Goal: Book appointment/travel/reservation

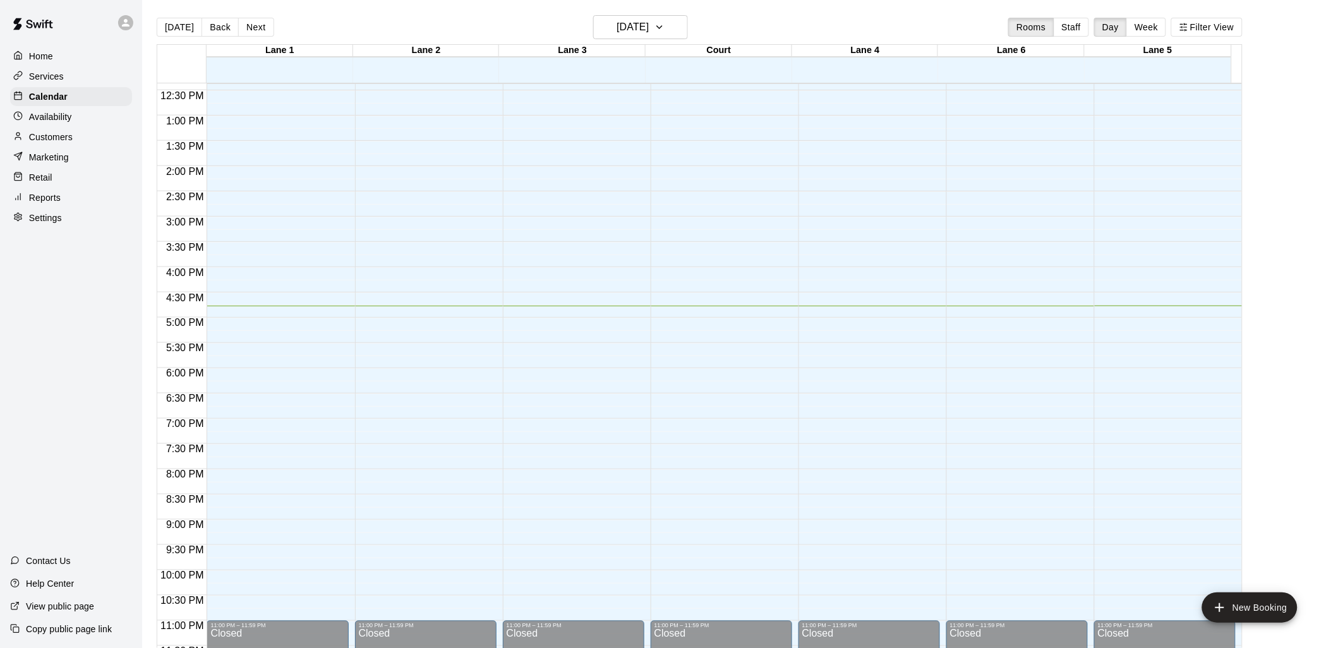
scroll to position [633, 0]
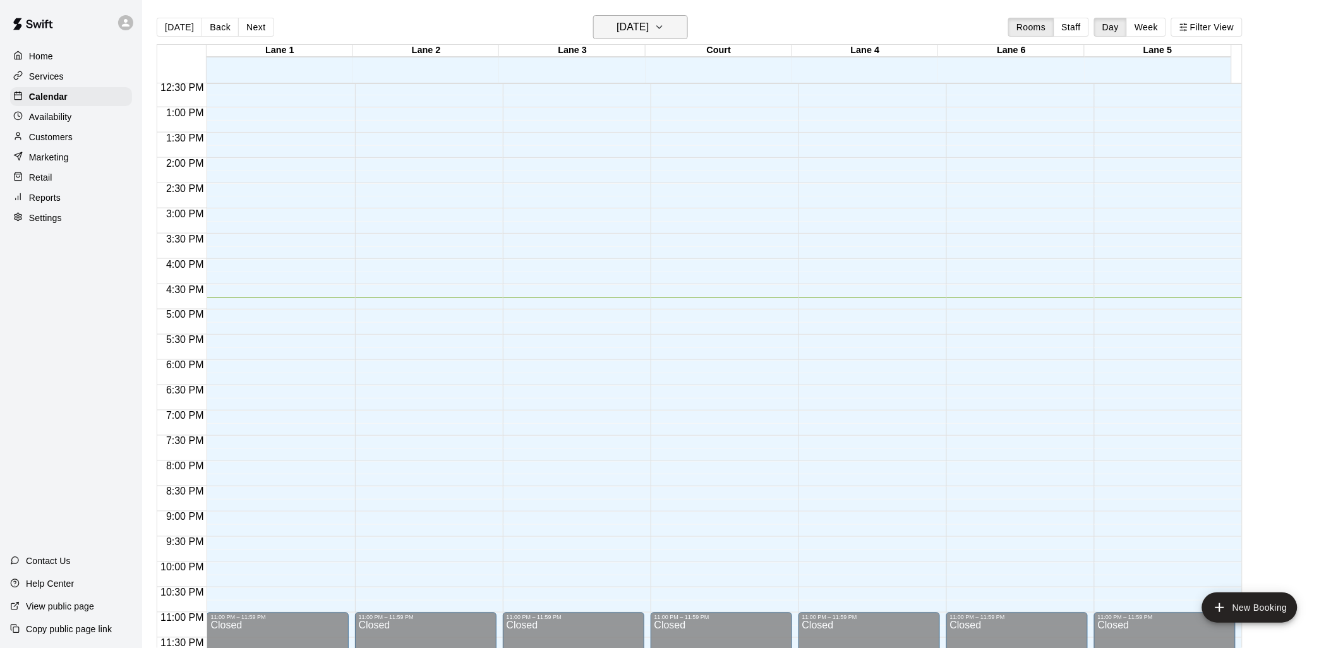
click at [629, 25] on h6 "[DATE]" at bounding box center [632, 27] width 32 height 18
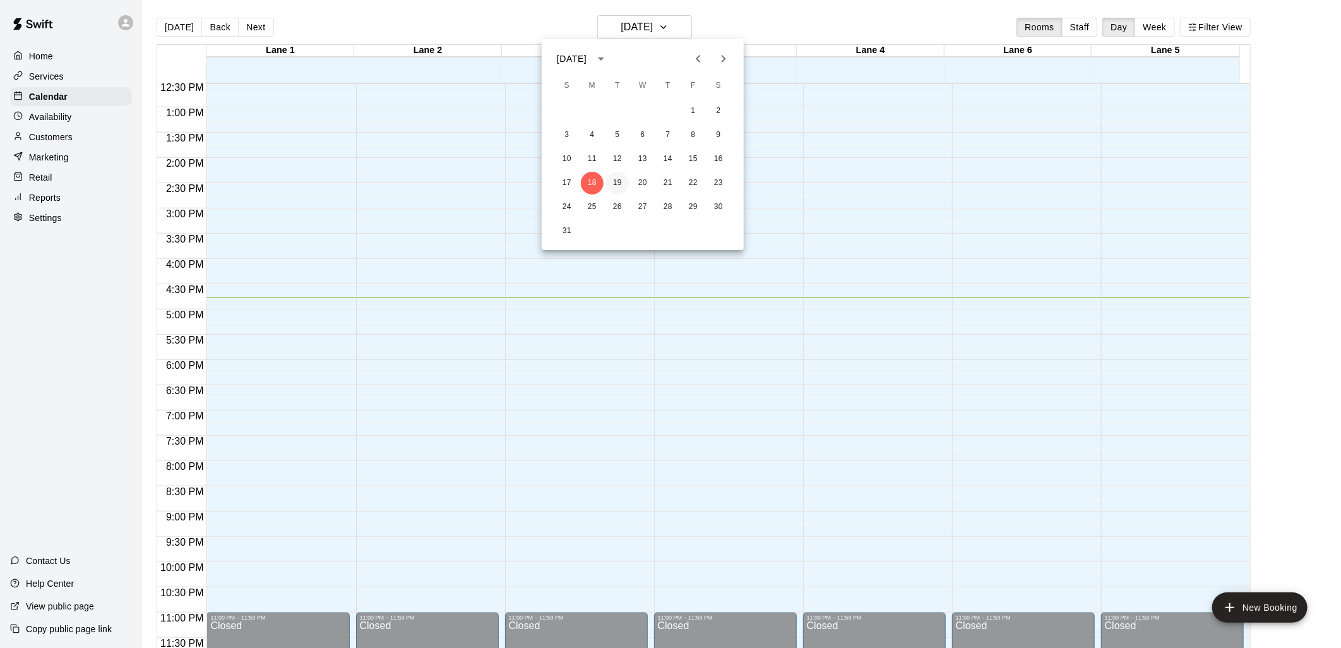
click at [618, 178] on button "19" at bounding box center [617, 183] width 23 height 23
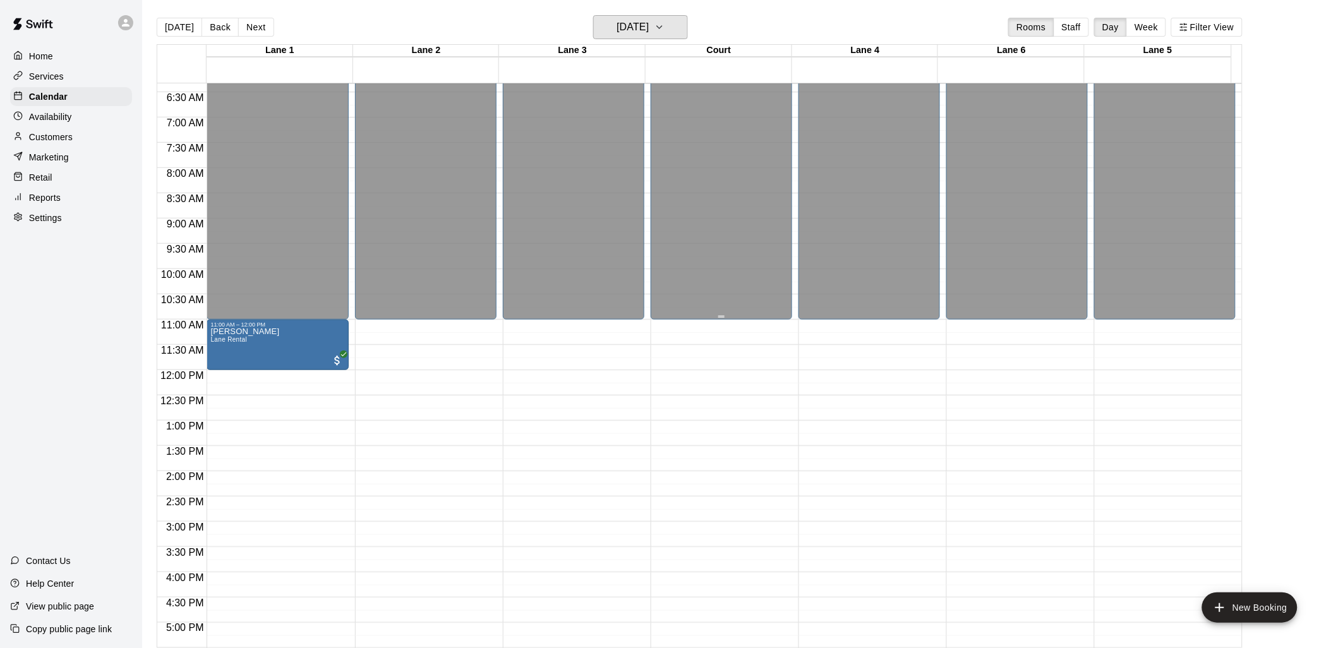
scroll to position [282, 0]
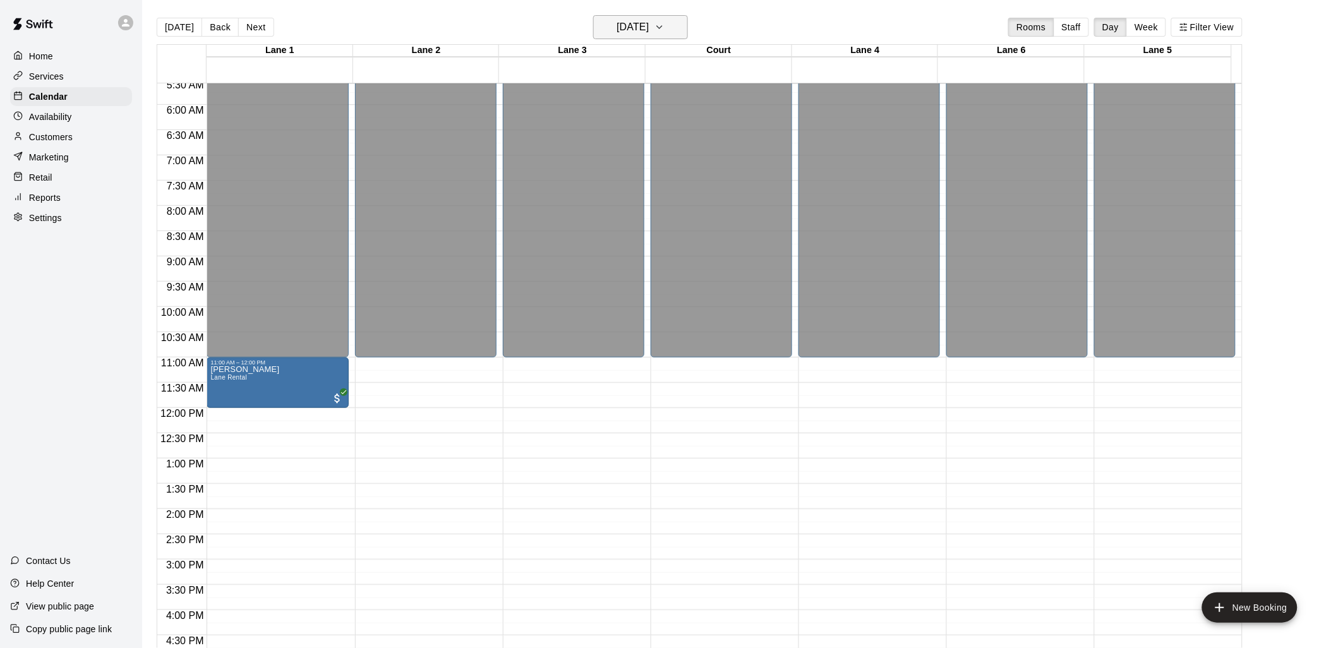
click at [662, 26] on icon "button" at bounding box center [659, 27] width 5 height 3
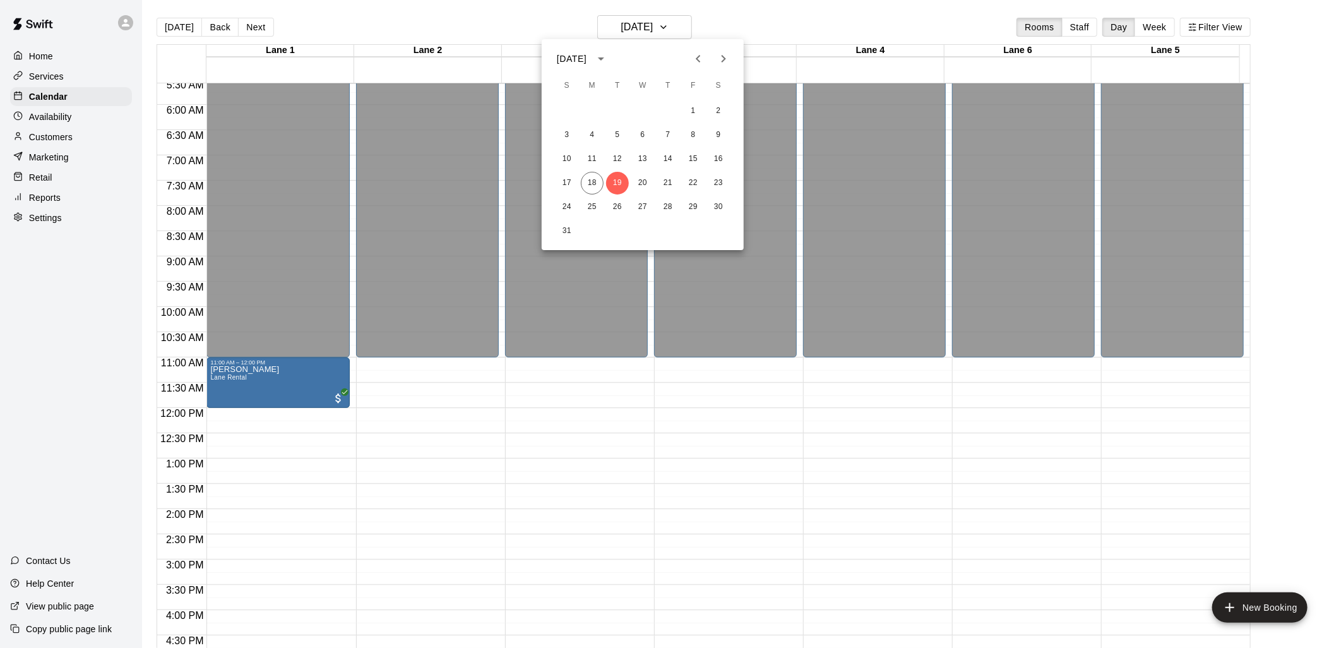
click at [807, 405] on div at bounding box center [670, 324] width 1341 height 648
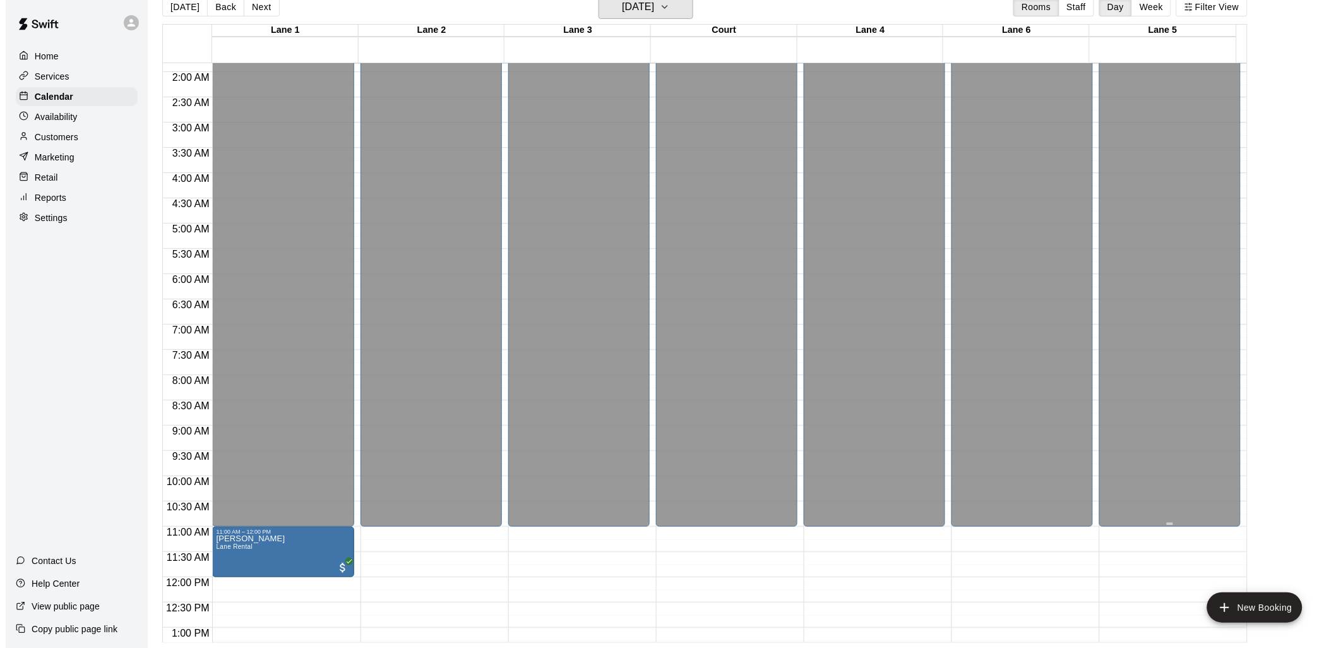
scroll to position [70, 0]
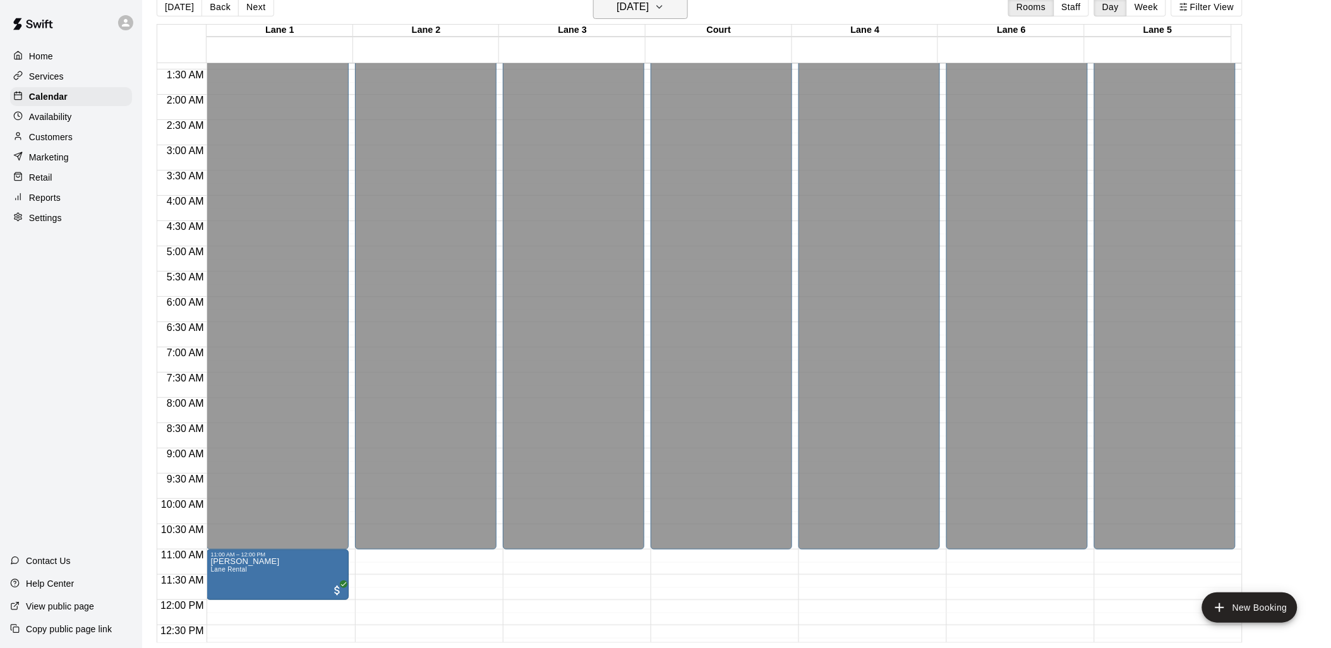
drag, startPoint x: 630, startPoint y: 1, endPoint x: 629, endPoint y: 9, distance: 8.2
click at [629, 9] on h6 "[DATE]" at bounding box center [632, 7] width 32 height 18
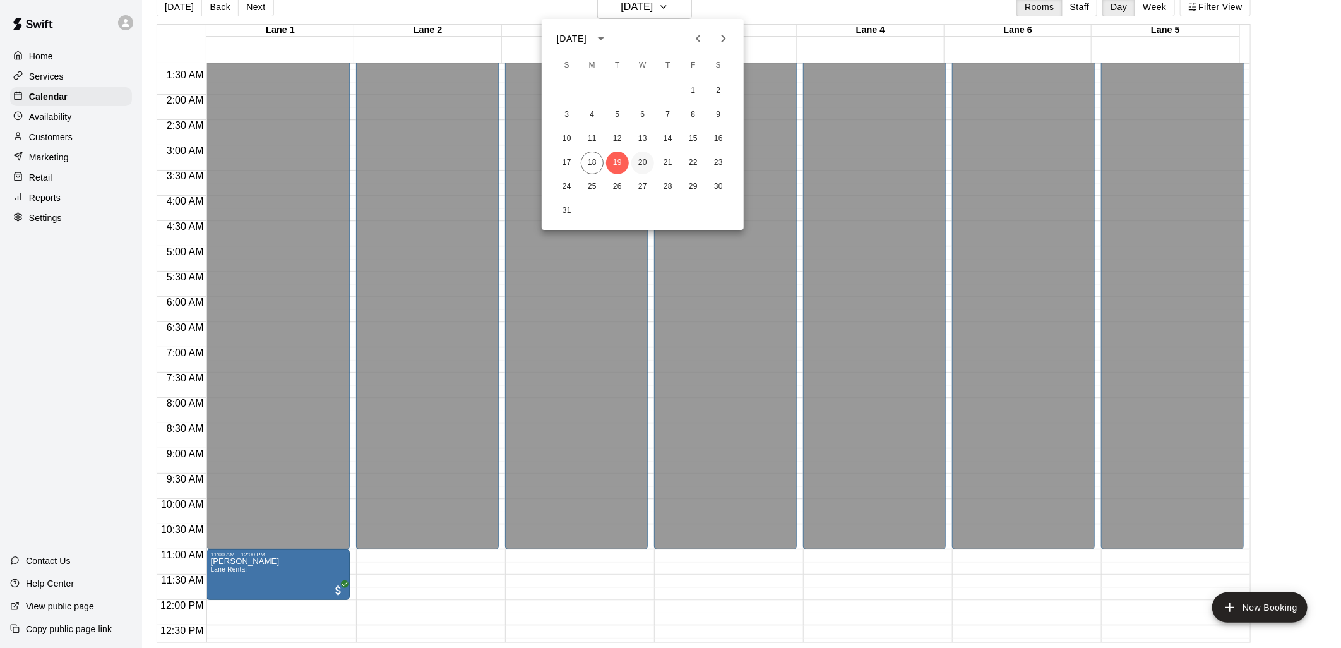
click at [638, 154] on button "20" at bounding box center [643, 163] width 23 height 23
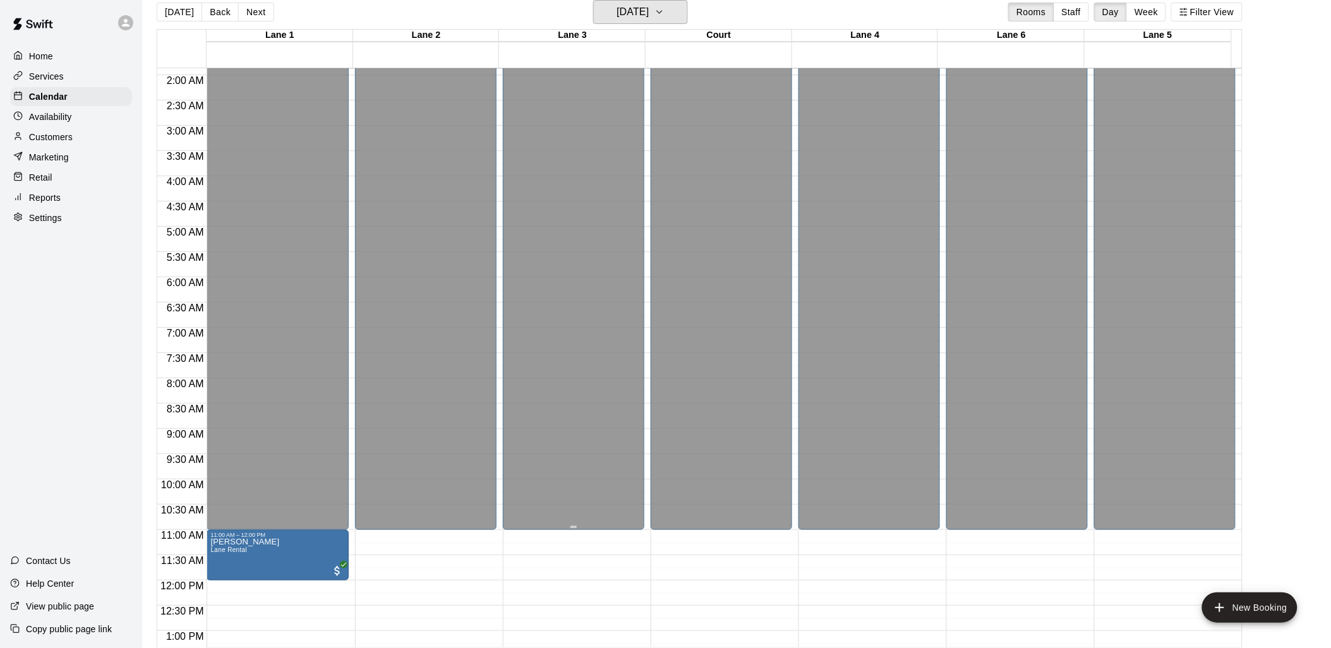
scroll to position [0, 0]
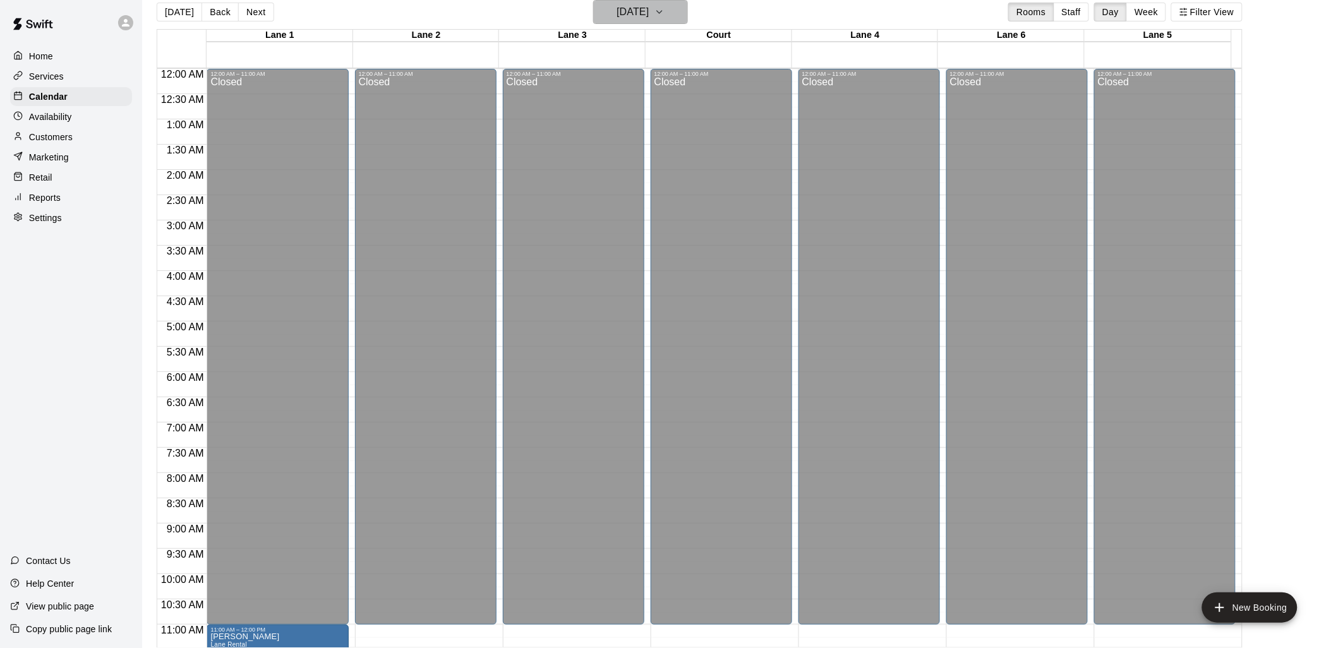
click at [649, 9] on h6 "[DATE]" at bounding box center [632, 12] width 32 height 18
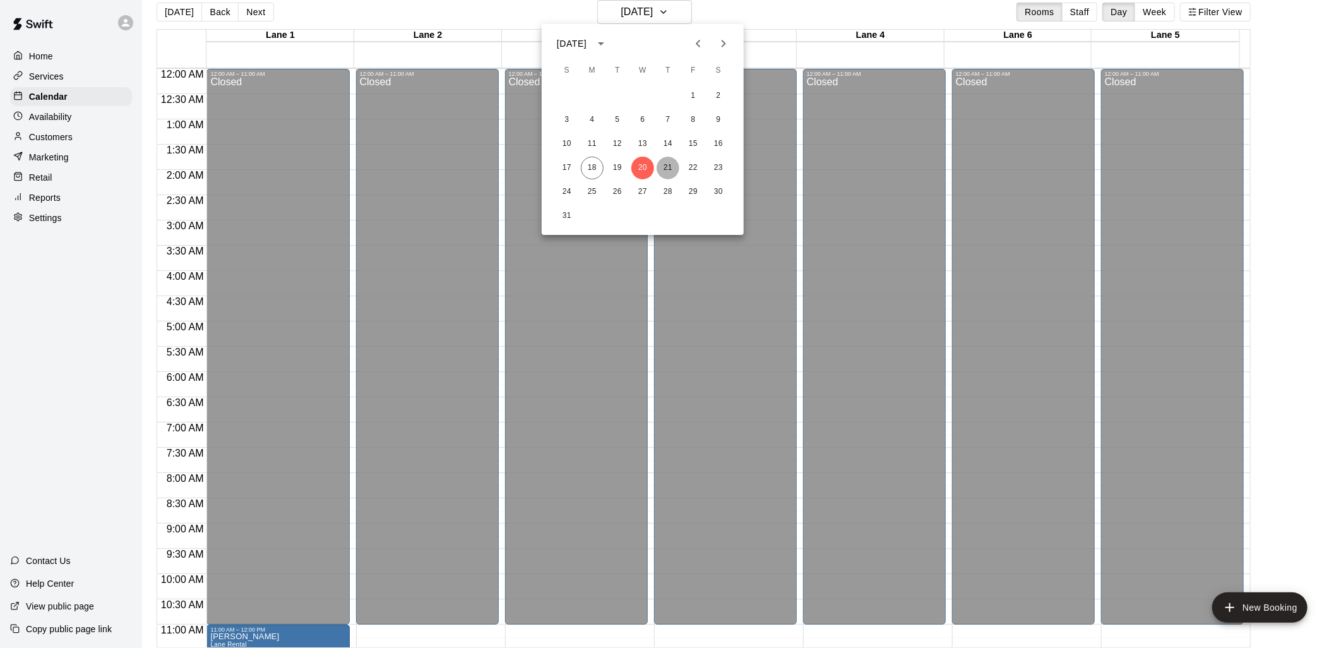
click at [665, 166] on button "21" at bounding box center [668, 168] width 23 height 23
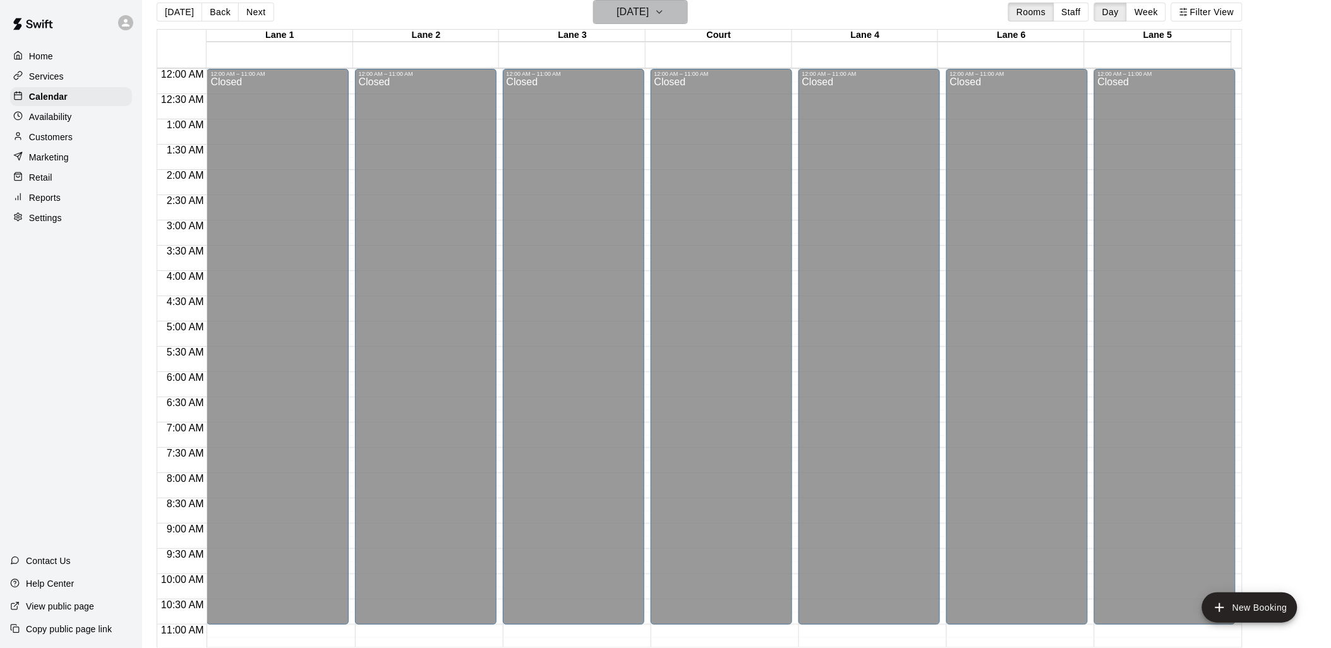
click at [649, 9] on h6 "[DATE]" at bounding box center [632, 12] width 32 height 18
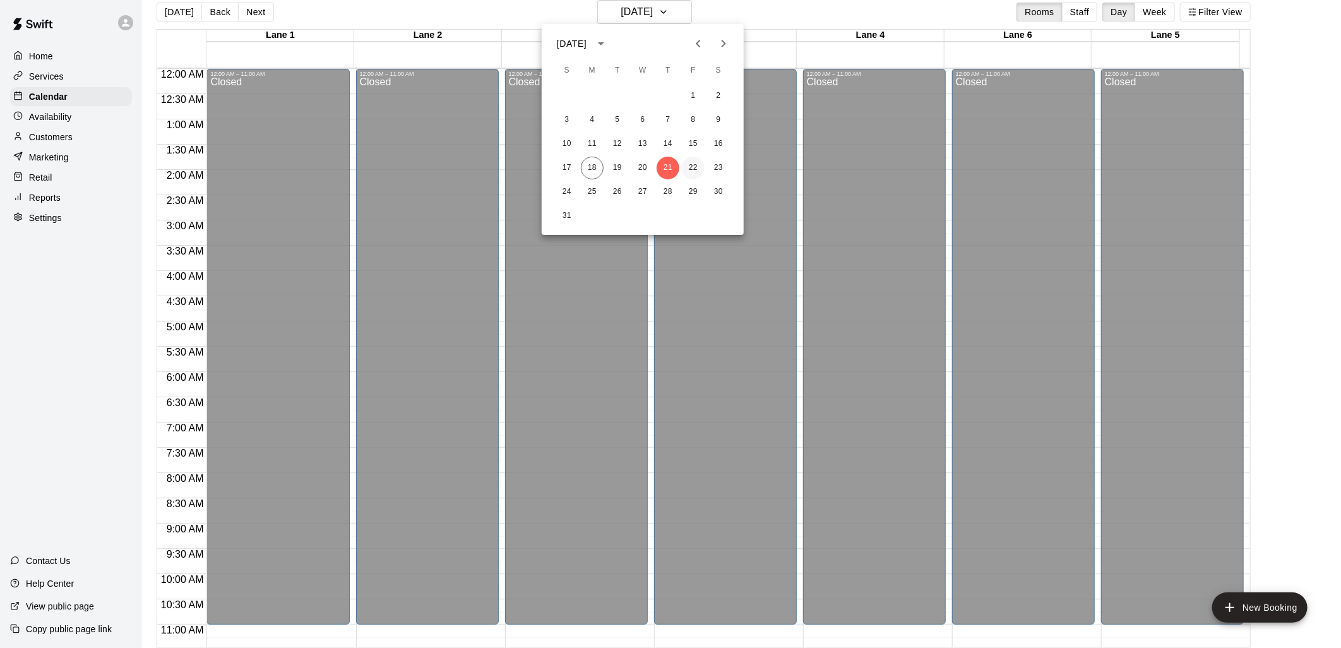
click at [685, 171] on button "22" at bounding box center [693, 168] width 23 height 23
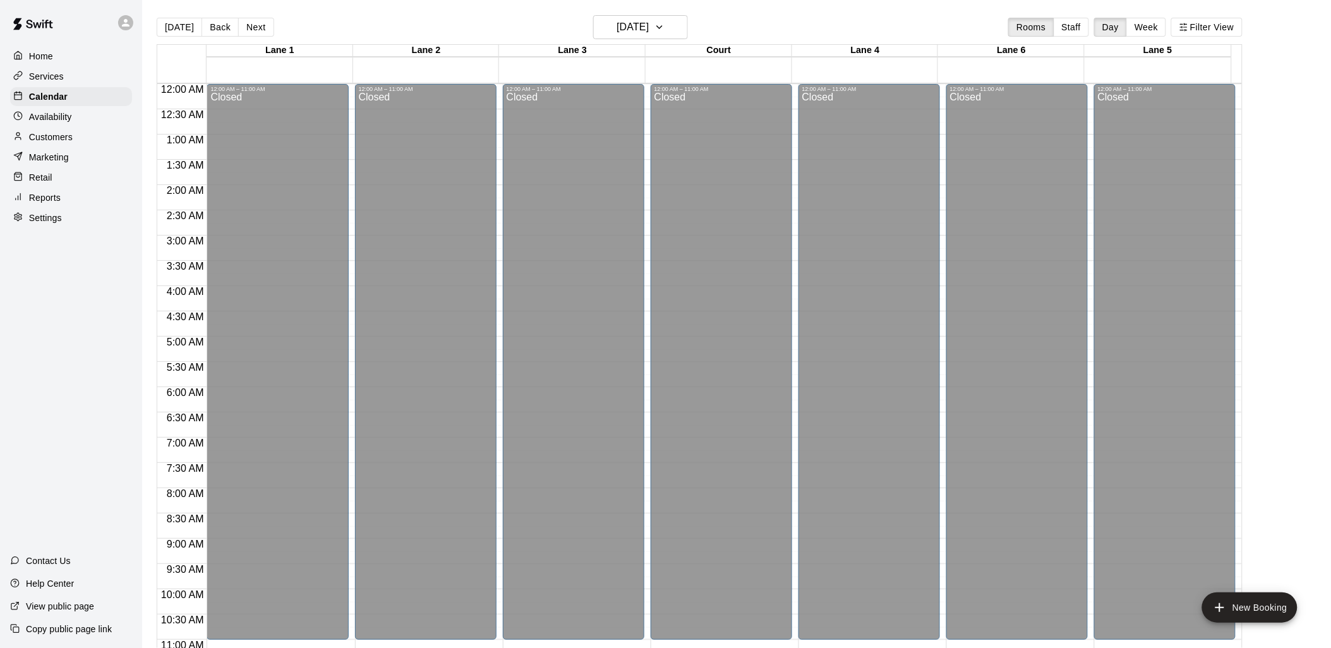
click at [666, 14] on main "[DATE] Back [DATE][DATE] Rooms Staff Day Week [GEOGRAPHIC_DATA] 1 [GEOGRAPHIC_D…" at bounding box center [736, 334] width 1189 height 668
click at [649, 26] on h6 "[DATE]" at bounding box center [632, 27] width 32 height 18
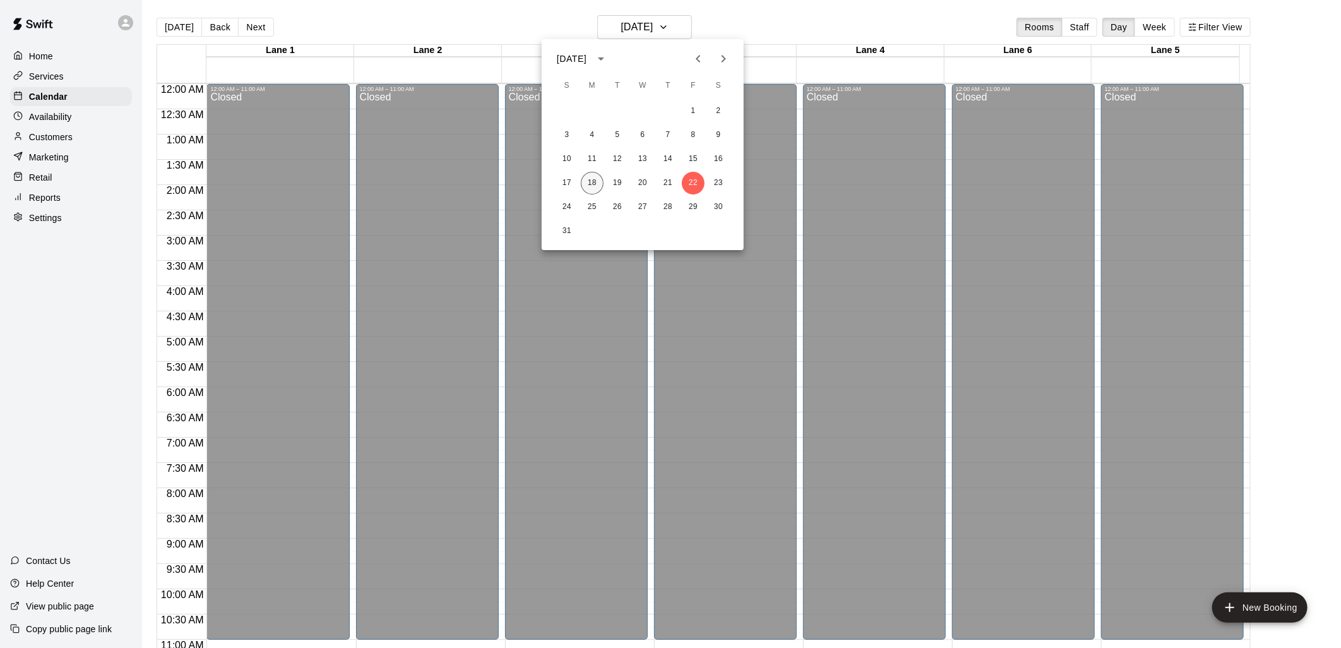
click at [584, 184] on button "18" at bounding box center [592, 183] width 23 height 23
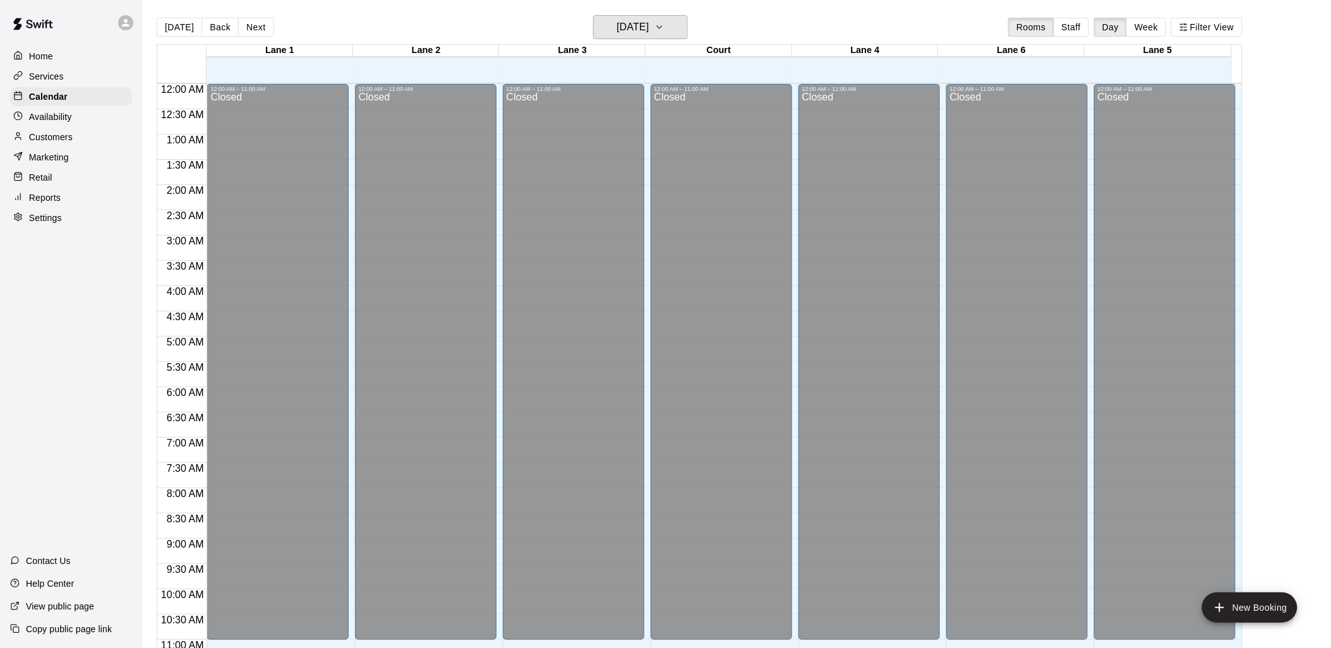
click at [593, 15] on button "[DATE]" at bounding box center [640, 27] width 95 height 24
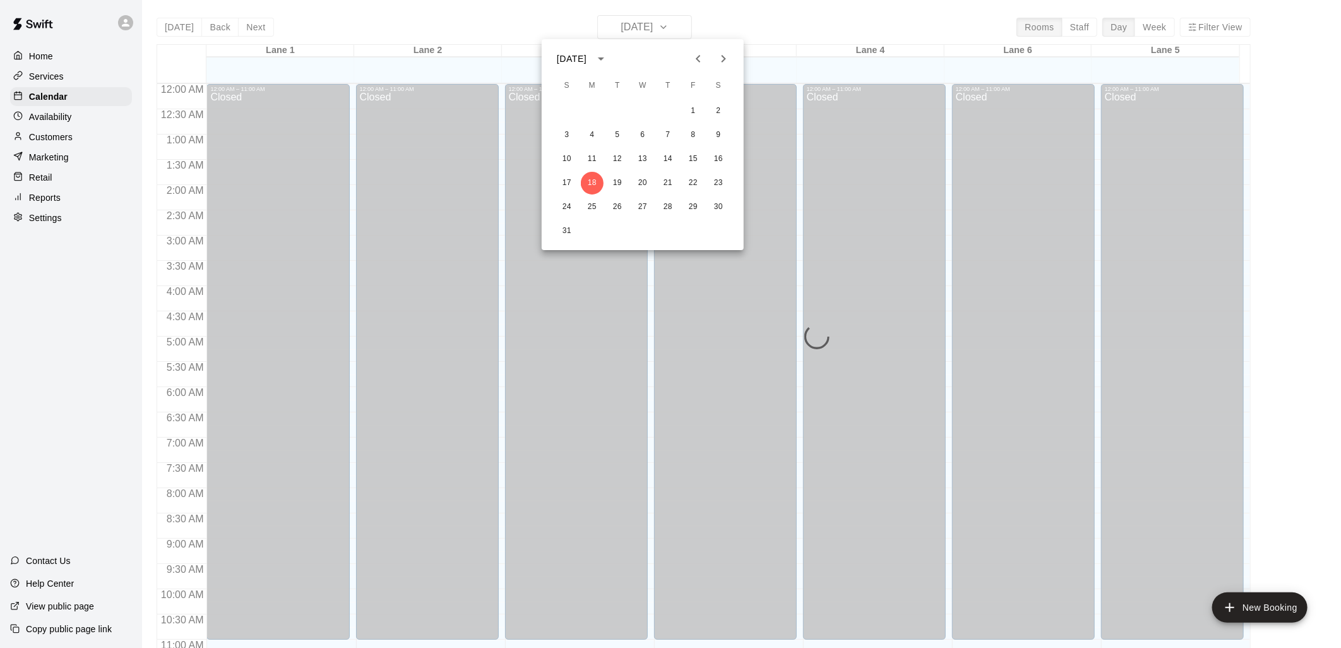
click at [1330, 325] on div at bounding box center [670, 324] width 1341 height 648
